Goal: Task Accomplishment & Management: Use online tool/utility

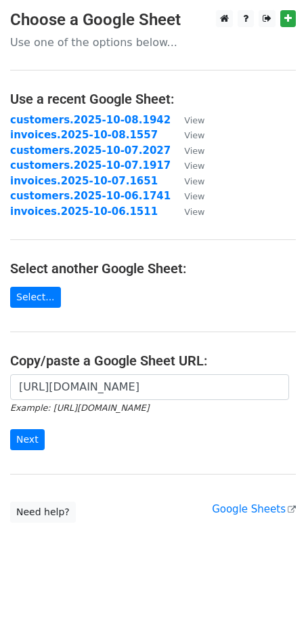
scroll to position [0, 272]
type input "[URL][DOMAIN_NAME]"
click at [19, 435] on input "Next" at bounding box center [27, 439] width 35 height 21
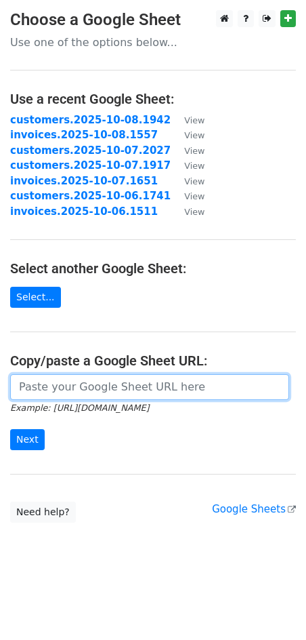
click at [126, 394] on input "url" at bounding box center [149, 387] width 279 height 26
paste input "[URL][DOMAIN_NAME]"
type input "https://docs.google.com/spreadsheets/d/1-vIL5jqD6v8dIQ2TACiru04aN0Bl9PsFLlGARz9…"
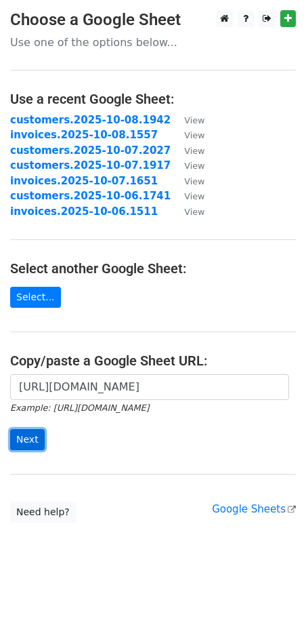
click at [29, 441] on input "Next" at bounding box center [27, 439] width 35 height 21
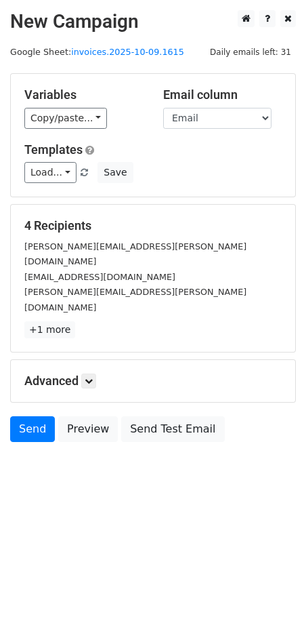
click at [98, 119] on div "Copy/paste... {{Email }} {{Customer Number}} {{Customer Name}} {{Invoice Number…" at bounding box center [83, 118] width 119 height 21
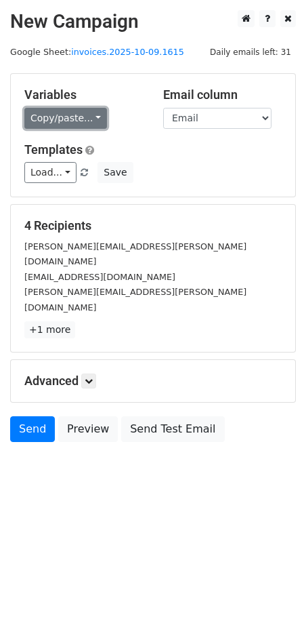
click at [85, 119] on link "Copy/paste..." at bounding box center [65, 118] width 83 height 21
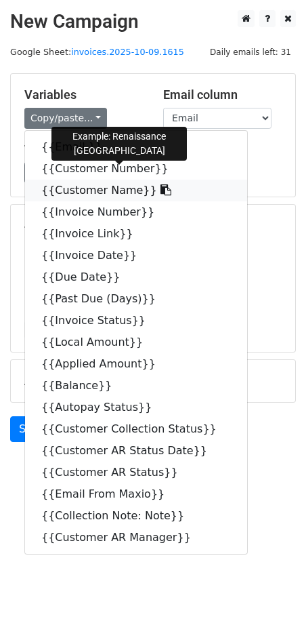
click at [161, 191] on icon at bounding box center [166, 189] width 11 height 11
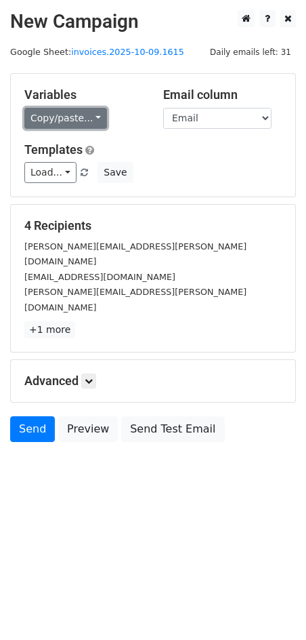
click at [85, 118] on link "Copy/paste..." at bounding box center [65, 118] width 83 height 21
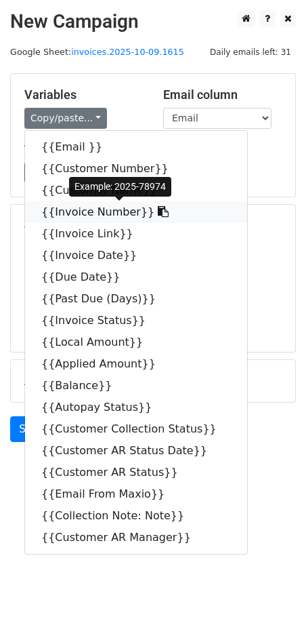
click at [158, 214] on icon at bounding box center [163, 211] width 11 height 11
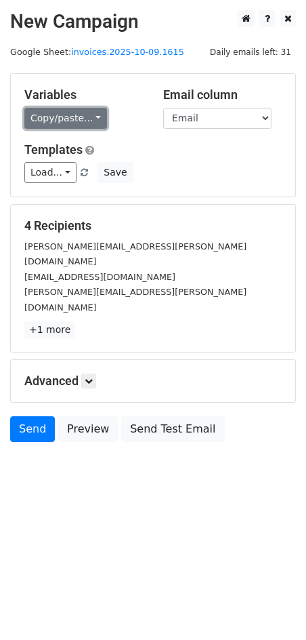
click at [89, 113] on link "Copy/paste..." at bounding box center [65, 118] width 83 height 21
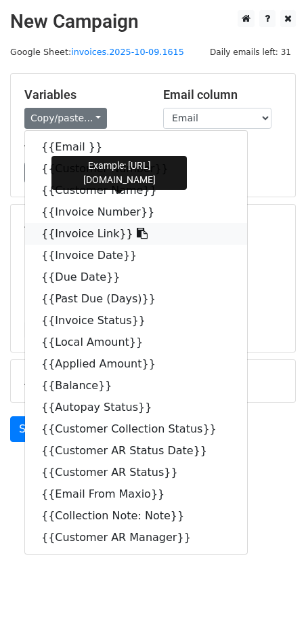
click at [137, 232] on icon at bounding box center [142, 233] width 11 height 11
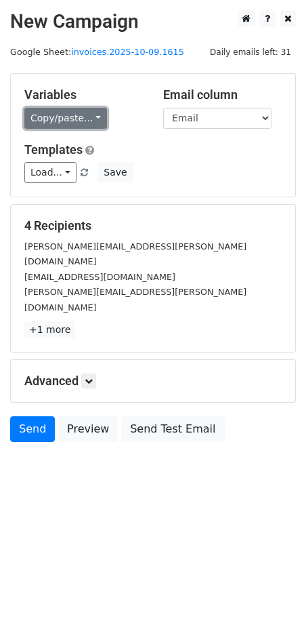
click at [86, 116] on link "Copy/paste..." at bounding box center [65, 118] width 83 height 21
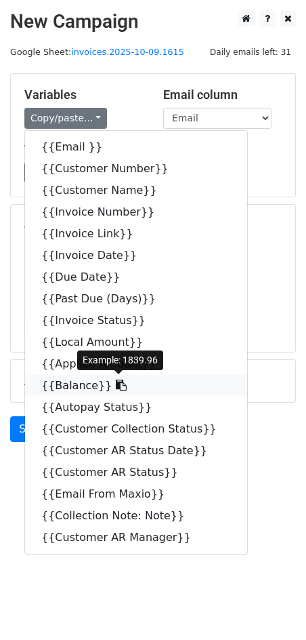
click at [116, 388] on icon at bounding box center [121, 385] width 11 height 11
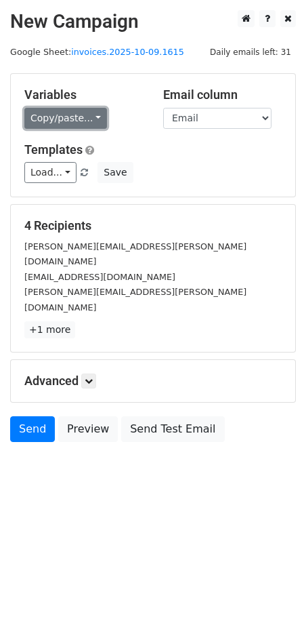
click at [87, 121] on link "Copy/paste..." at bounding box center [65, 118] width 83 height 21
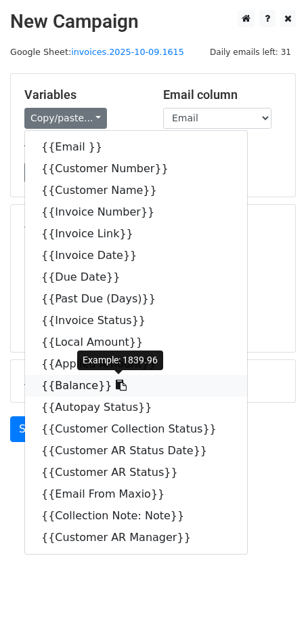
click at [113, 391] on span at bounding box center [120, 385] width 14 height 13
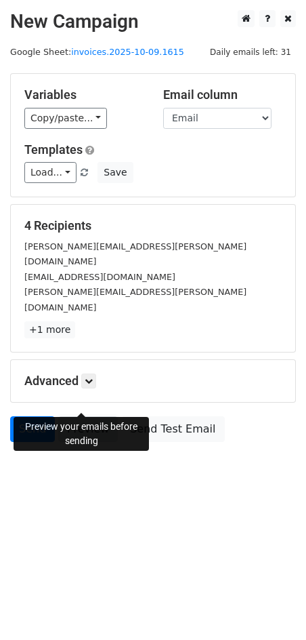
click at [89, 416] on link "Preview" at bounding box center [88, 429] width 60 height 26
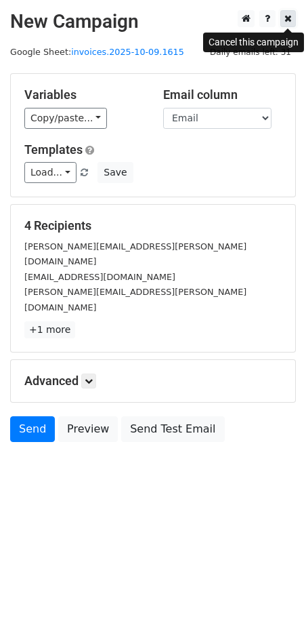
click at [291, 16] on icon at bounding box center [288, 18] width 7 height 9
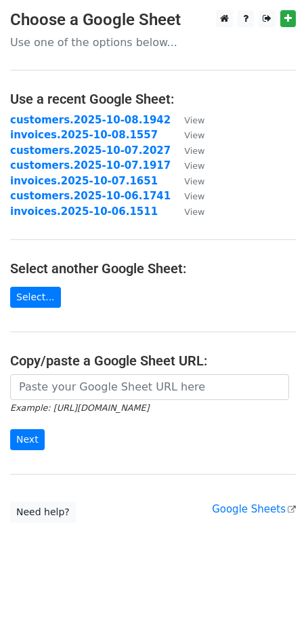
click at [121, 395] on input "url" at bounding box center [149, 387] width 279 height 26
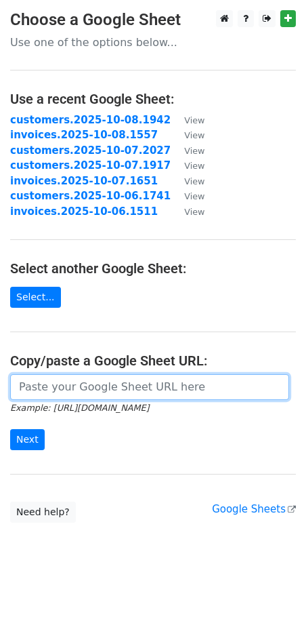
click at [68, 390] on input "url" at bounding box center [149, 387] width 279 height 26
paste input "[URL][DOMAIN_NAME]"
type input "[URL][DOMAIN_NAME]"
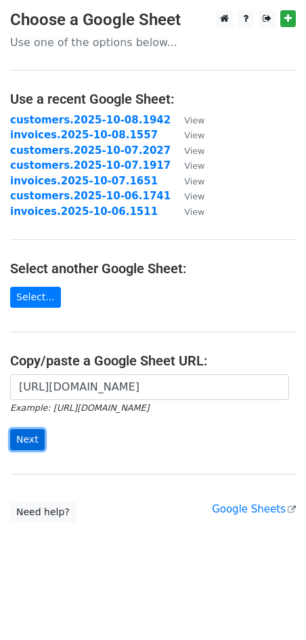
click at [41, 437] on input "Next" at bounding box center [27, 439] width 35 height 21
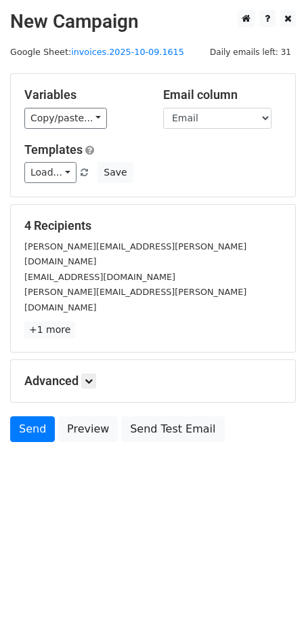
click at [100, 115] on div "Copy/paste... {{Email }} {{Customer Number}} {{Customer Name}} {{Invoice Number…" at bounding box center [83, 118] width 119 height 21
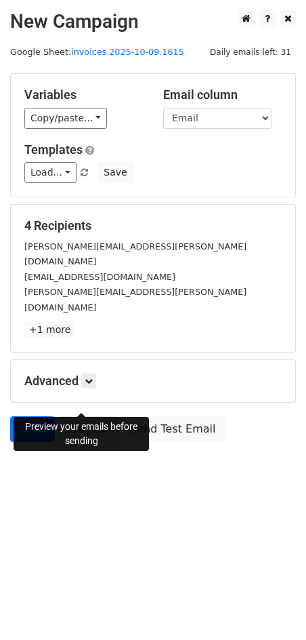
click at [97, 416] on link "Preview" at bounding box center [88, 429] width 60 height 26
click at [83, 416] on link "Preview" at bounding box center [88, 429] width 60 height 26
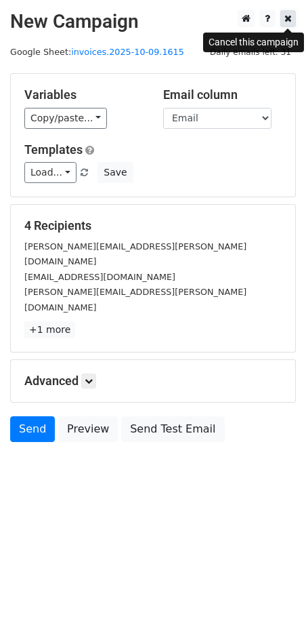
click at [287, 22] on icon at bounding box center [288, 18] width 7 height 9
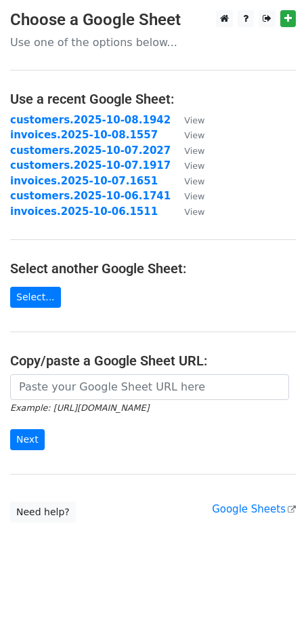
click at [113, 378] on input "url" at bounding box center [149, 387] width 279 height 26
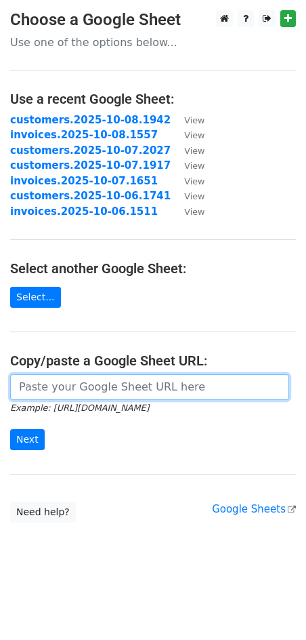
click at [99, 387] on input "url" at bounding box center [149, 387] width 279 height 26
paste input "https://docs.google.com/spreadsheets/d/1-vIL5jqD6v8dIQ2TACiru04aN0Bl9PsFLlGARz9…"
type input "https://docs.google.com/spreadsheets/d/1-vIL5jqD6v8dIQ2TACiru04aN0Bl9PsFLlGARz9…"
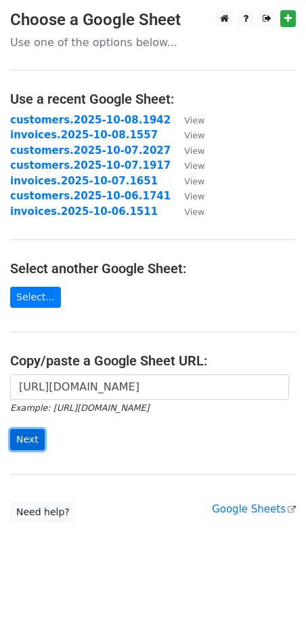
click at [26, 445] on input "Next" at bounding box center [27, 439] width 35 height 21
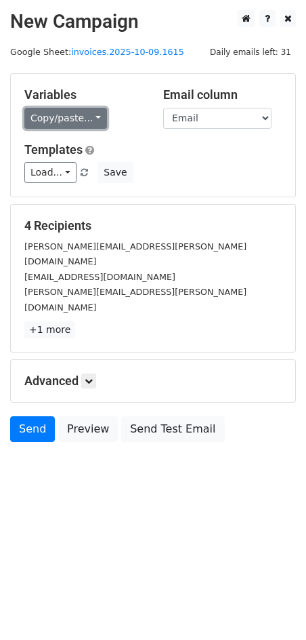
click at [87, 117] on link "Copy/paste..." at bounding box center [65, 118] width 83 height 21
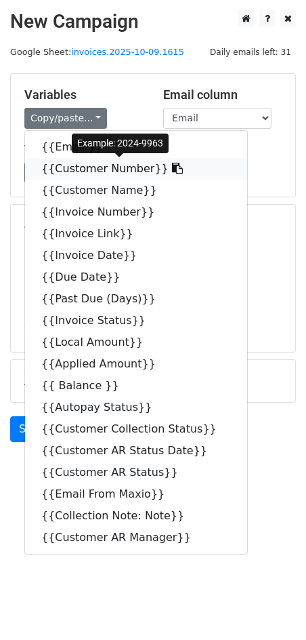
click at [172, 168] on icon at bounding box center [177, 168] width 11 height 11
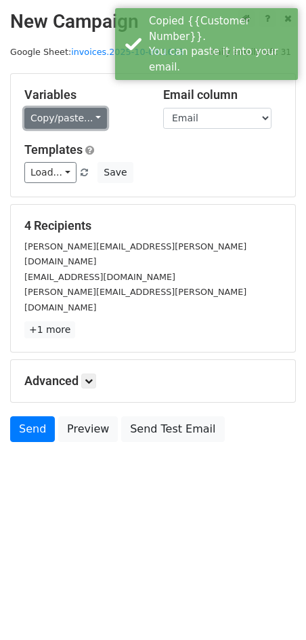
click at [90, 116] on link "Copy/paste..." at bounding box center [65, 118] width 83 height 21
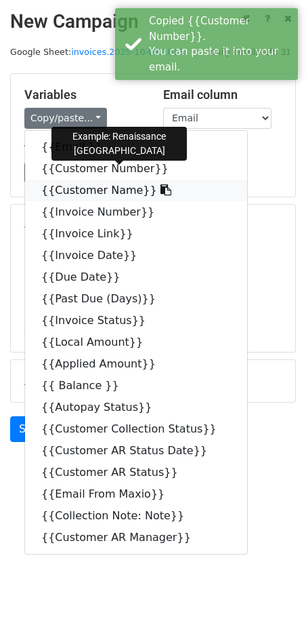
click at [161, 187] on icon at bounding box center [166, 189] width 11 height 11
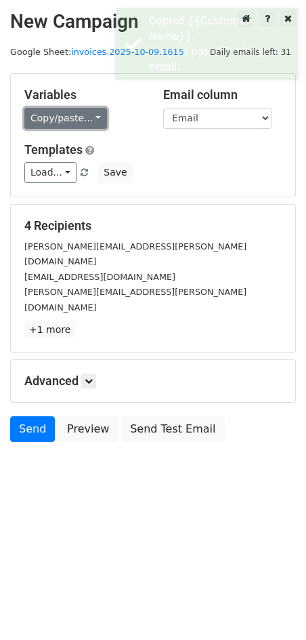
click at [91, 115] on link "Copy/paste..." at bounding box center [65, 118] width 83 height 21
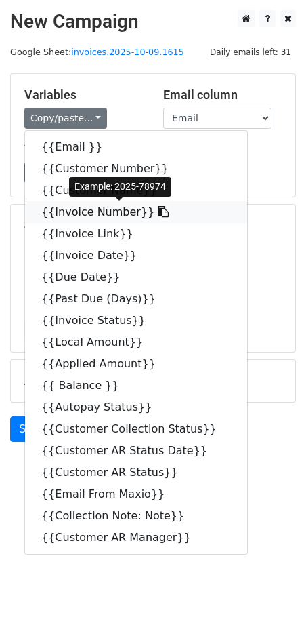
click at [158, 212] on icon at bounding box center [163, 211] width 11 height 11
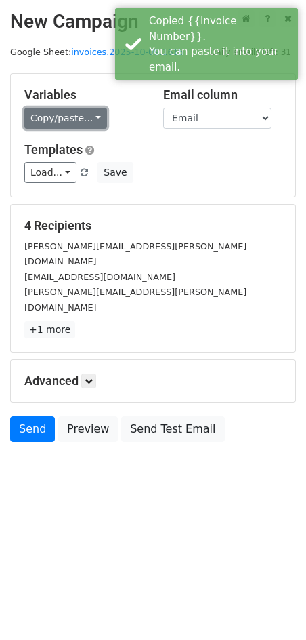
click at [92, 118] on link "Copy/paste..." at bounding box center [65, 118] width 83 height 21
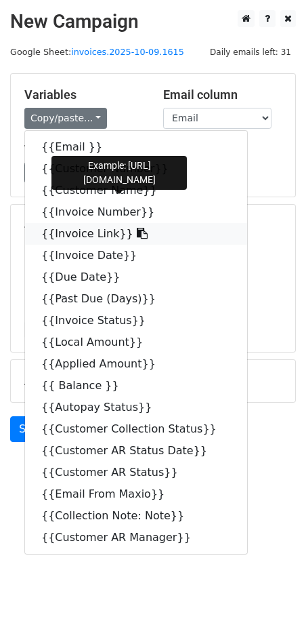
click at [137, 233] on icon at bounding box center [142, 233] width 11 height 11
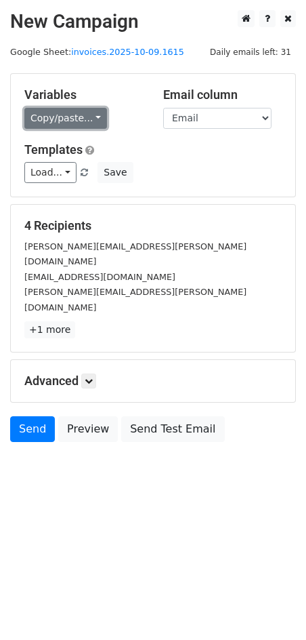
click at [89, 121] on link "Copy/paste..." at bounding box center [65, 118] width 83 height 21
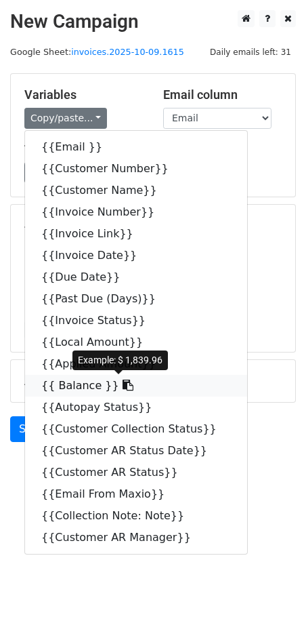
click at [123, 386] on icon at bounding box center [128, 385] width 11 height 11
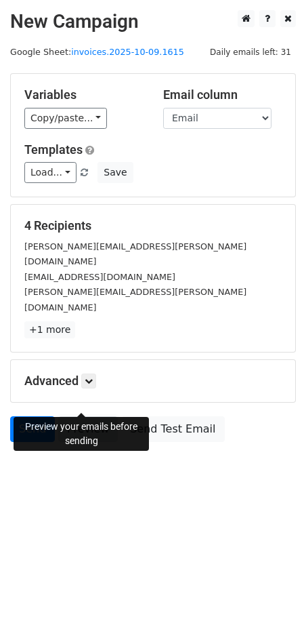
click at [95, 416] on link "Preview" at bounding box center [88, 429] width 60 height 26
click at [79, 416] on link "Preview" at bounding box center [88, 429] width 60 height 26
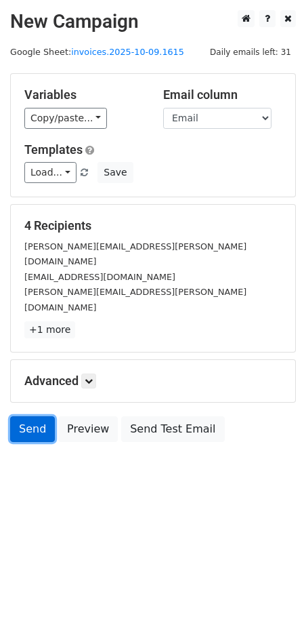
click at [34, 416] on link "Send" at bounding box center [32, 429] width 45 height 26
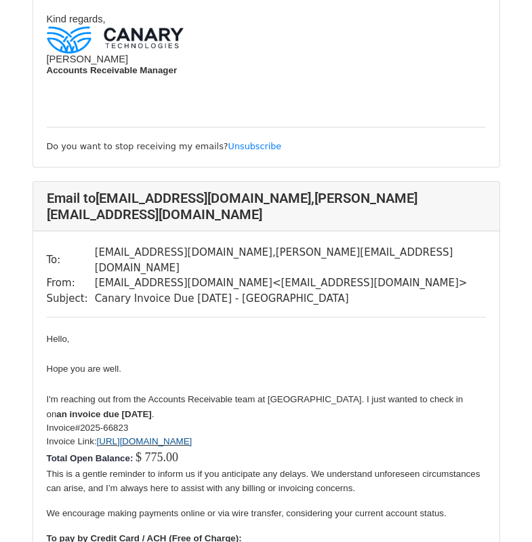
scroll to position [1721, 0]
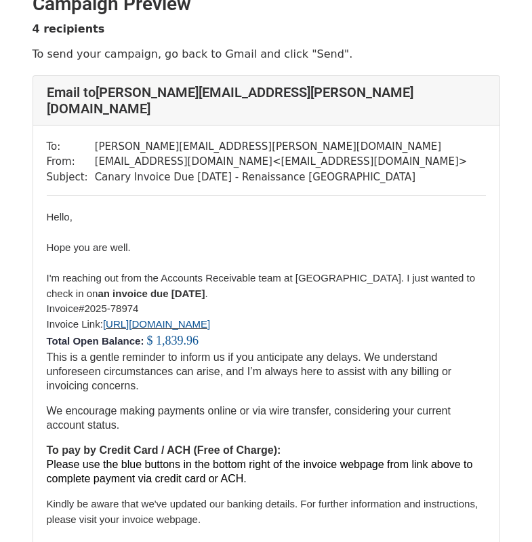
scroll to position [7, 0]
